Goal: Task Accomplishment & Management: Manage account settings

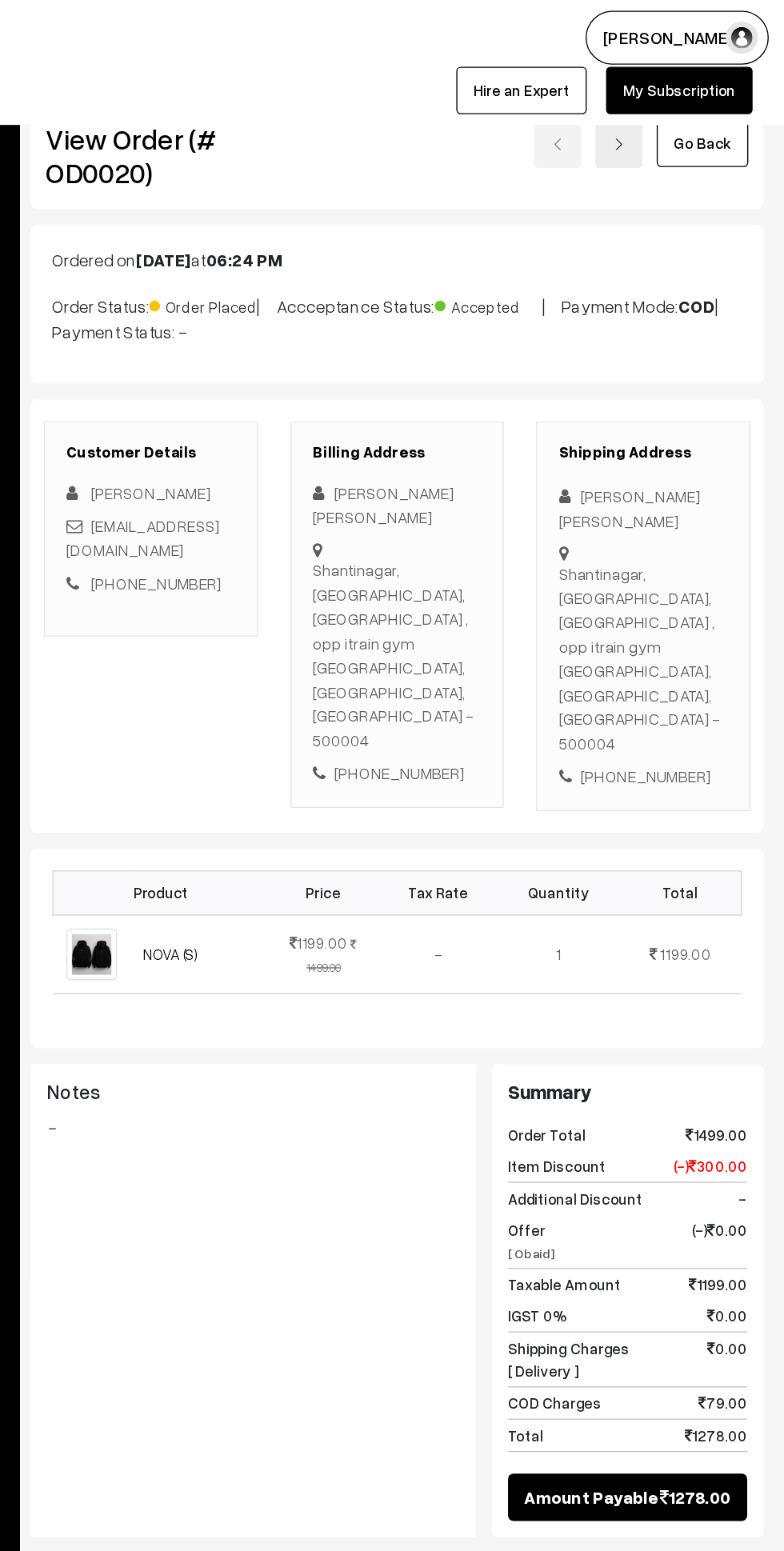
click at [741, 97] on link "Go Back" at bounding box center [722, 106] width 68 height 35
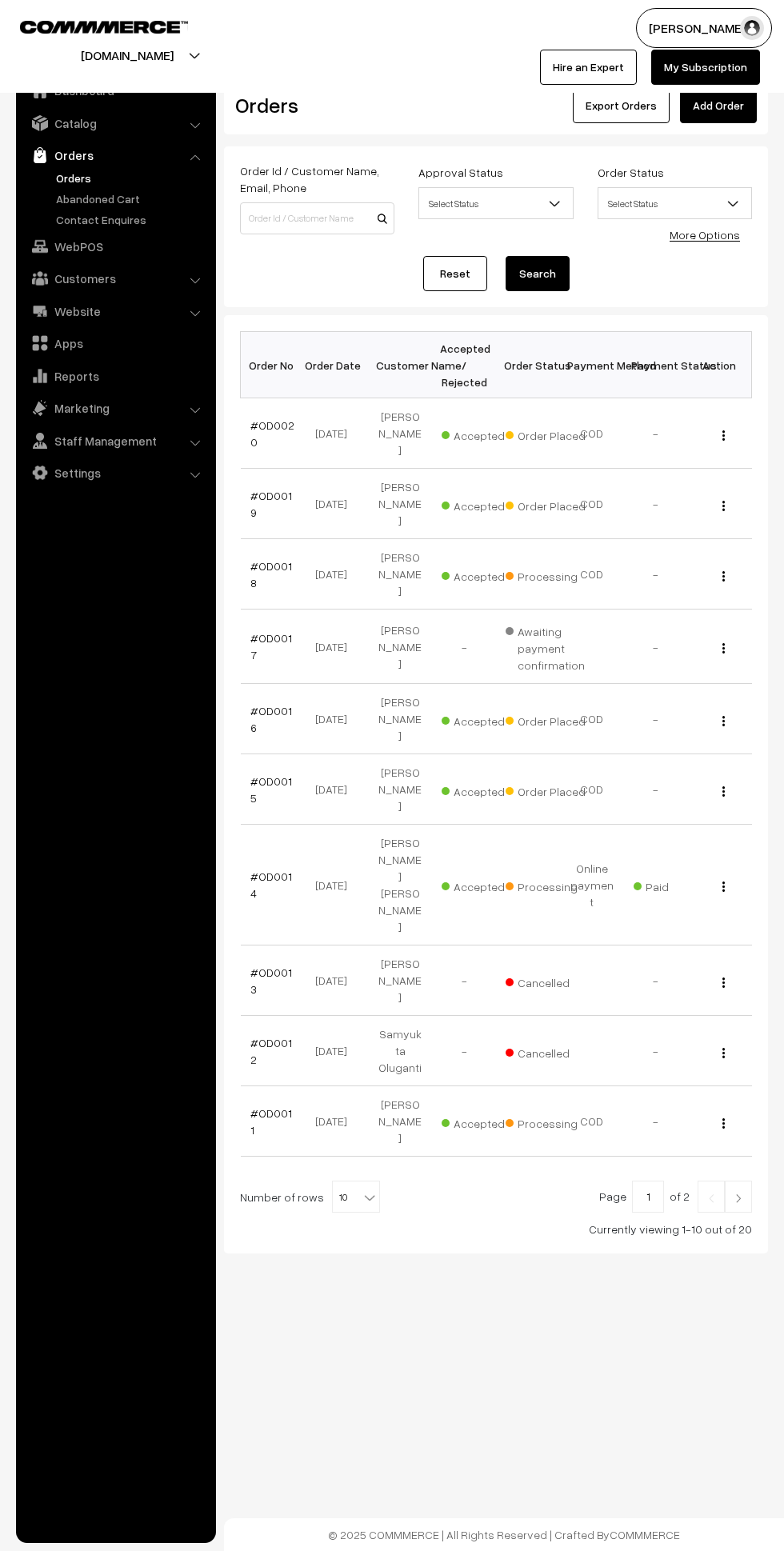
click at [350, 1181] on span "10" at bounding box center [355, 1198] width 47 height 32
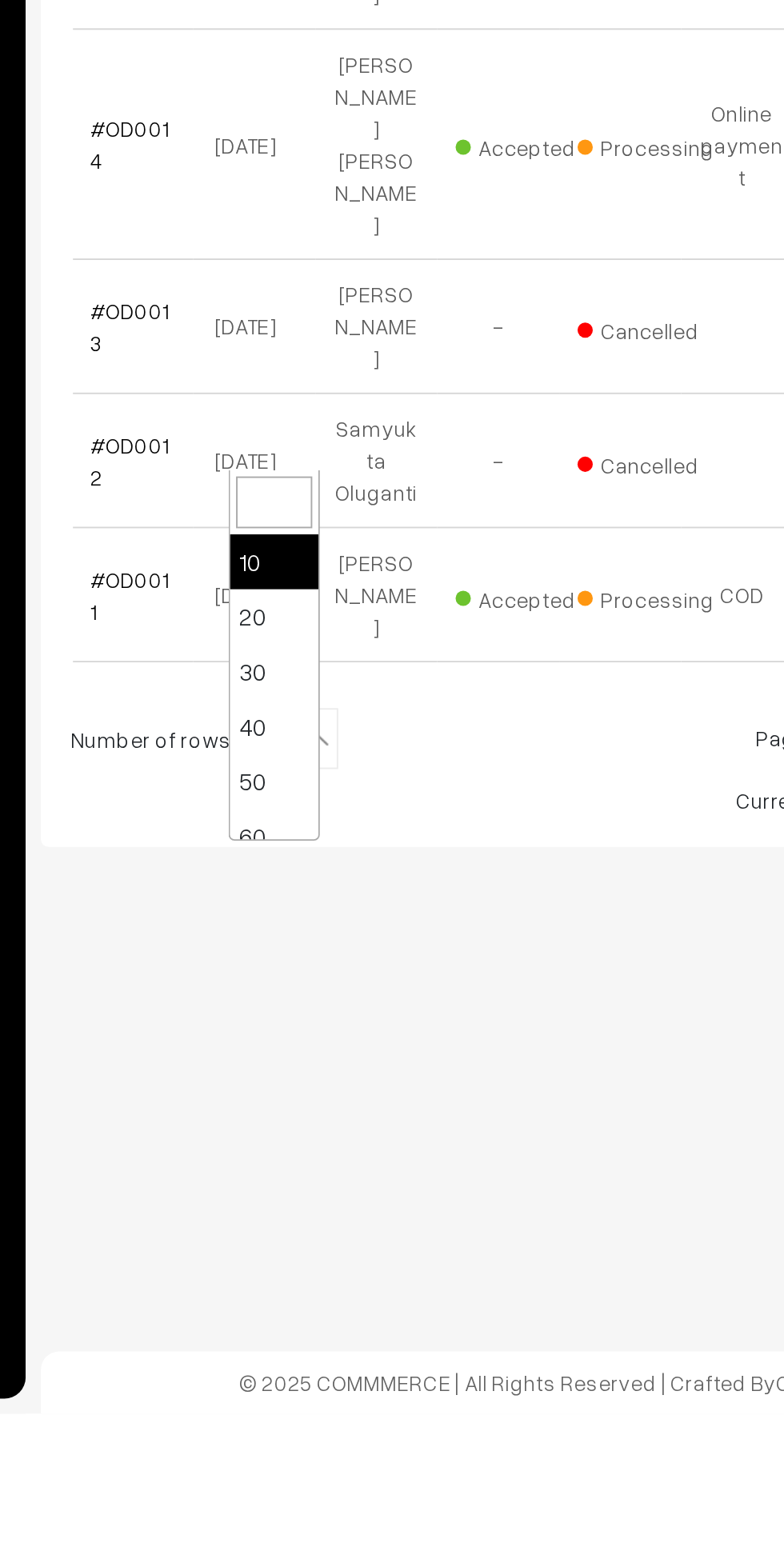
select select "50"
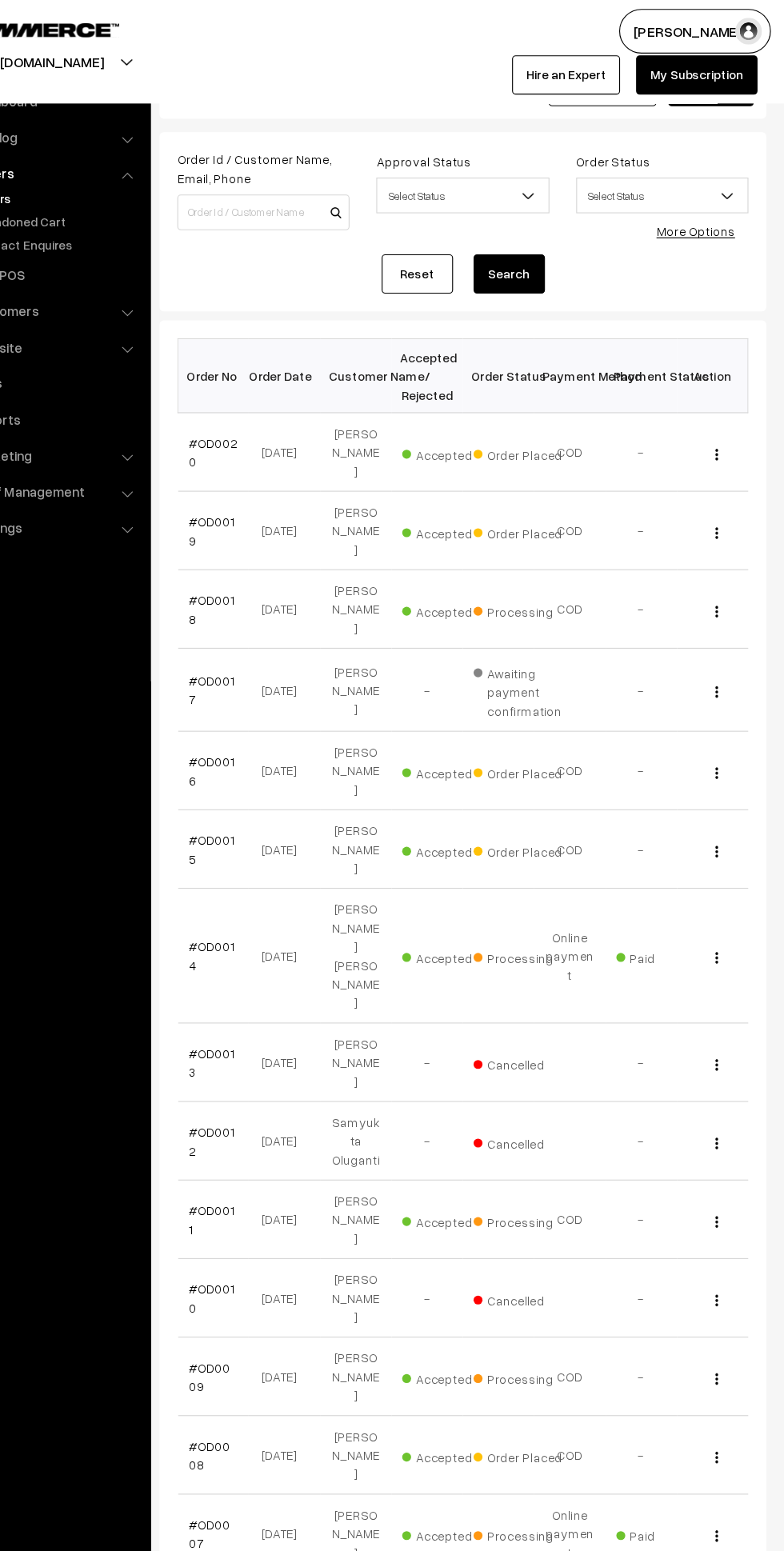
scroll to position [27, 0]
